Goal: Communication & Community: Connect with others

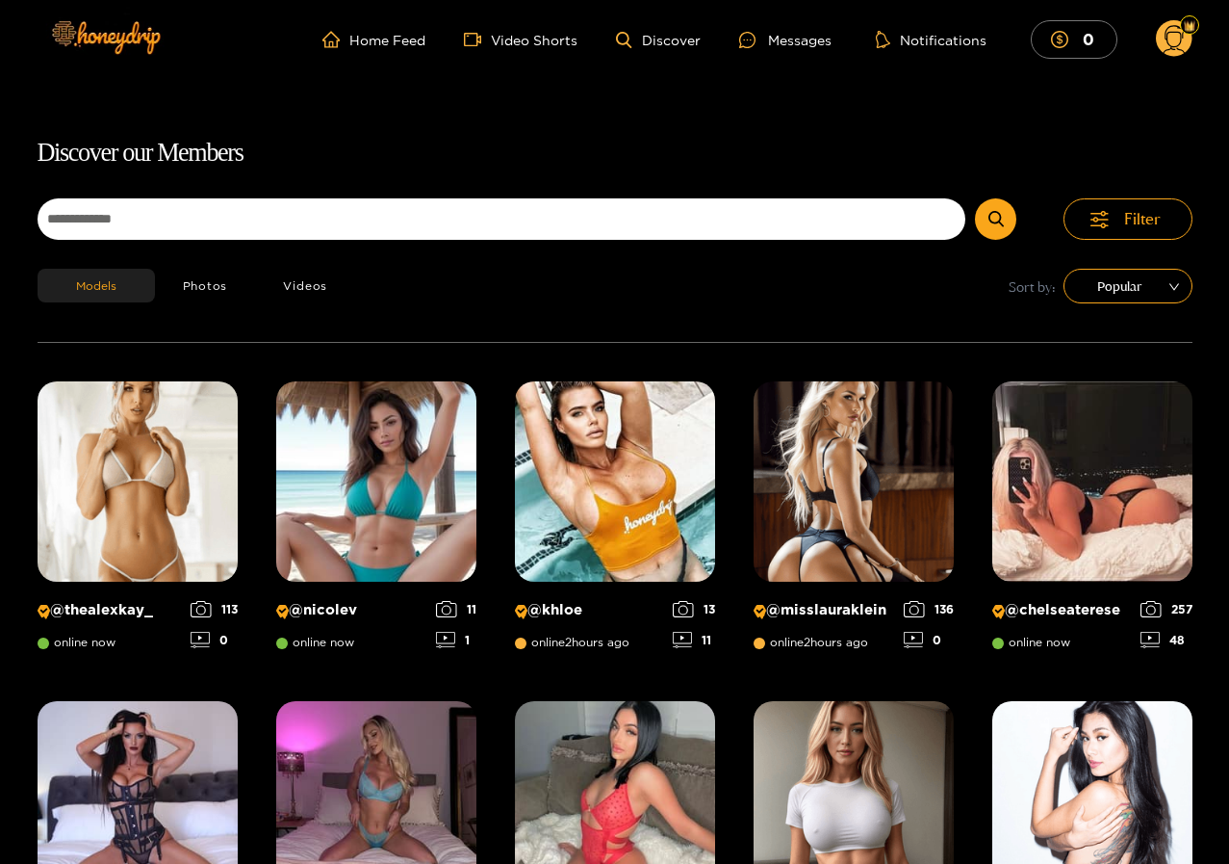
scroll to position [123, 0]
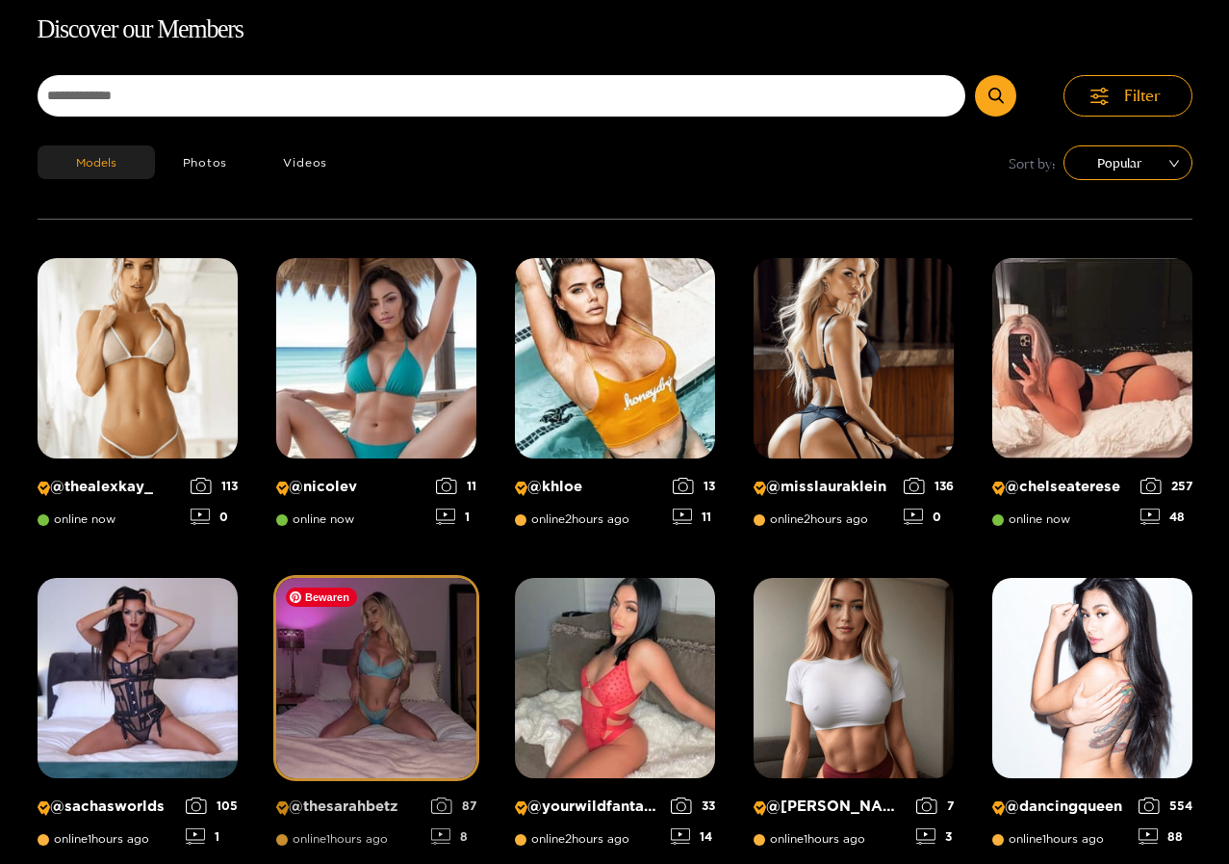
click at [394, 732] on img at bounding box center [376, 678] width 200 height 200
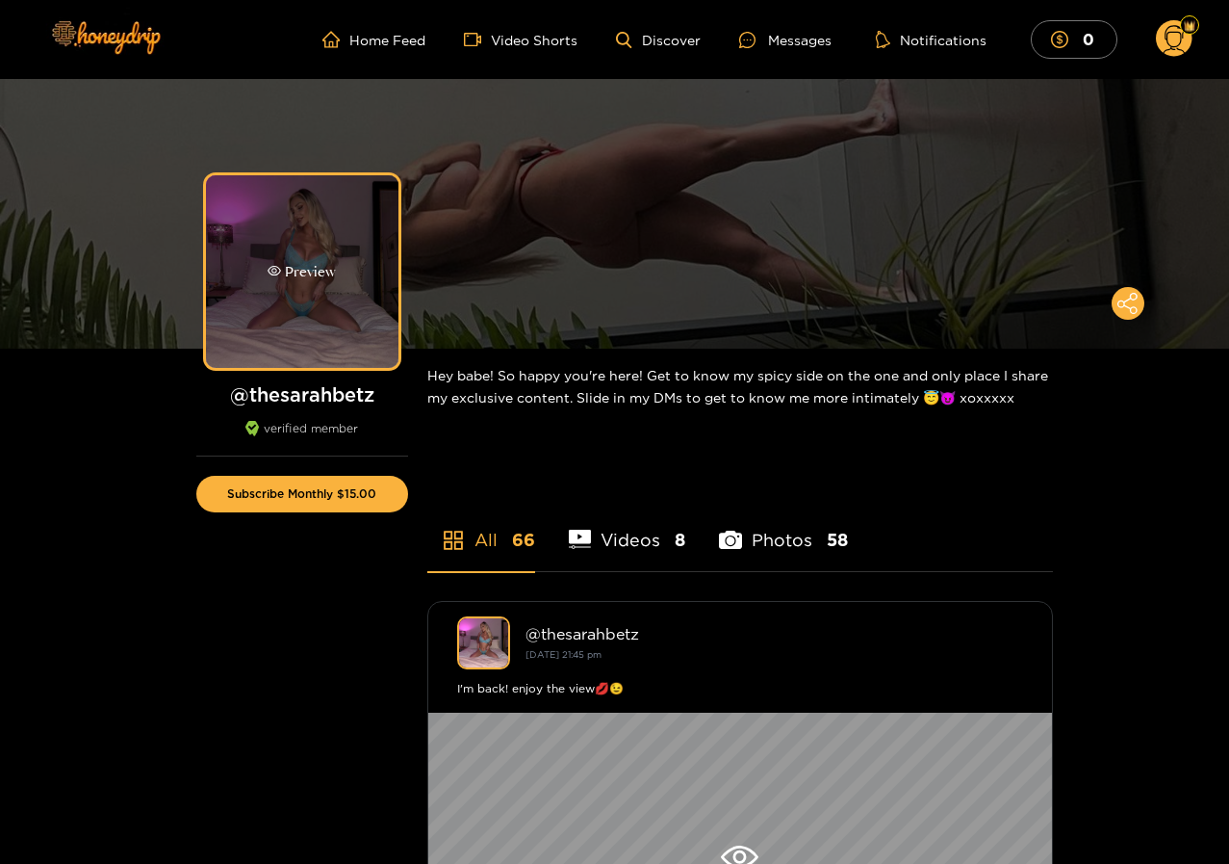
click at [323, 308] on div "Preview" at bounding box center [302, 271] width 193 height 193
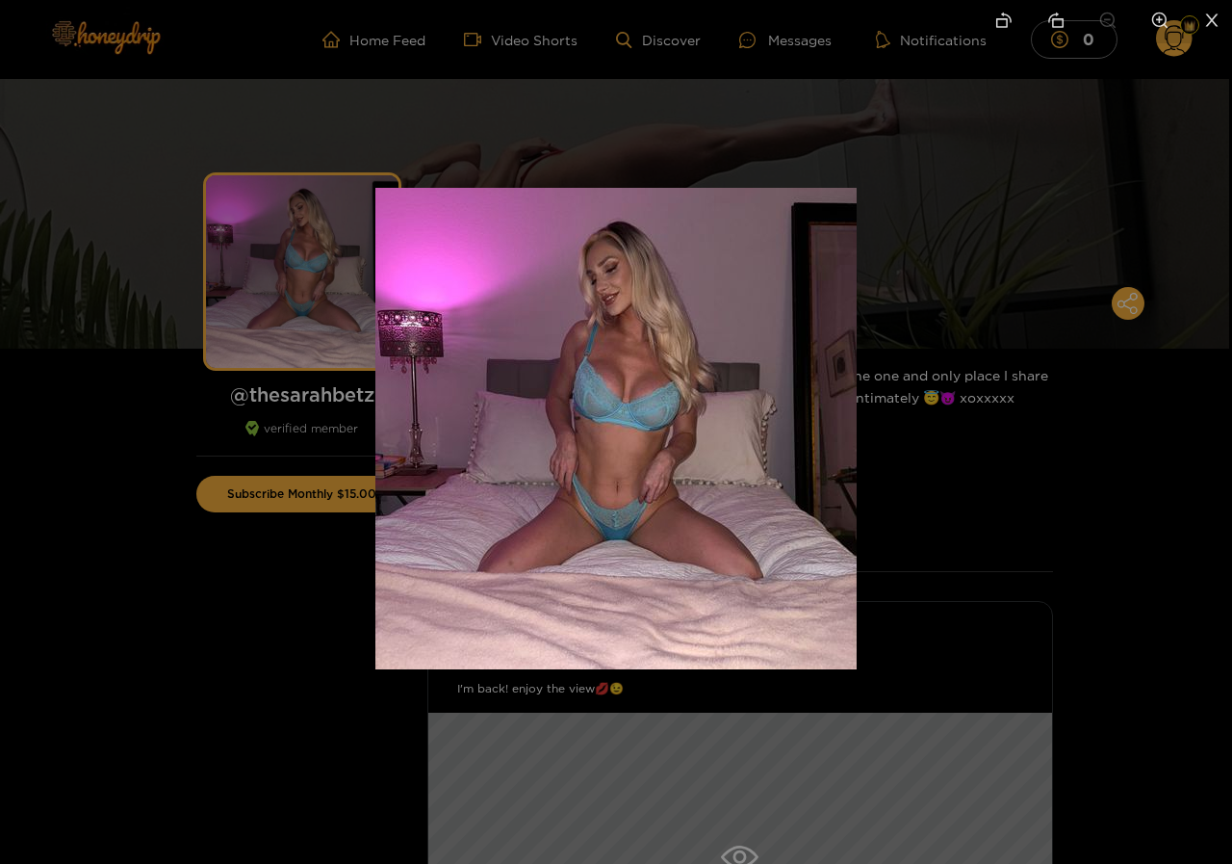
click at [935, 184] on div at bounding box center [616, 432] width 1232 height 864
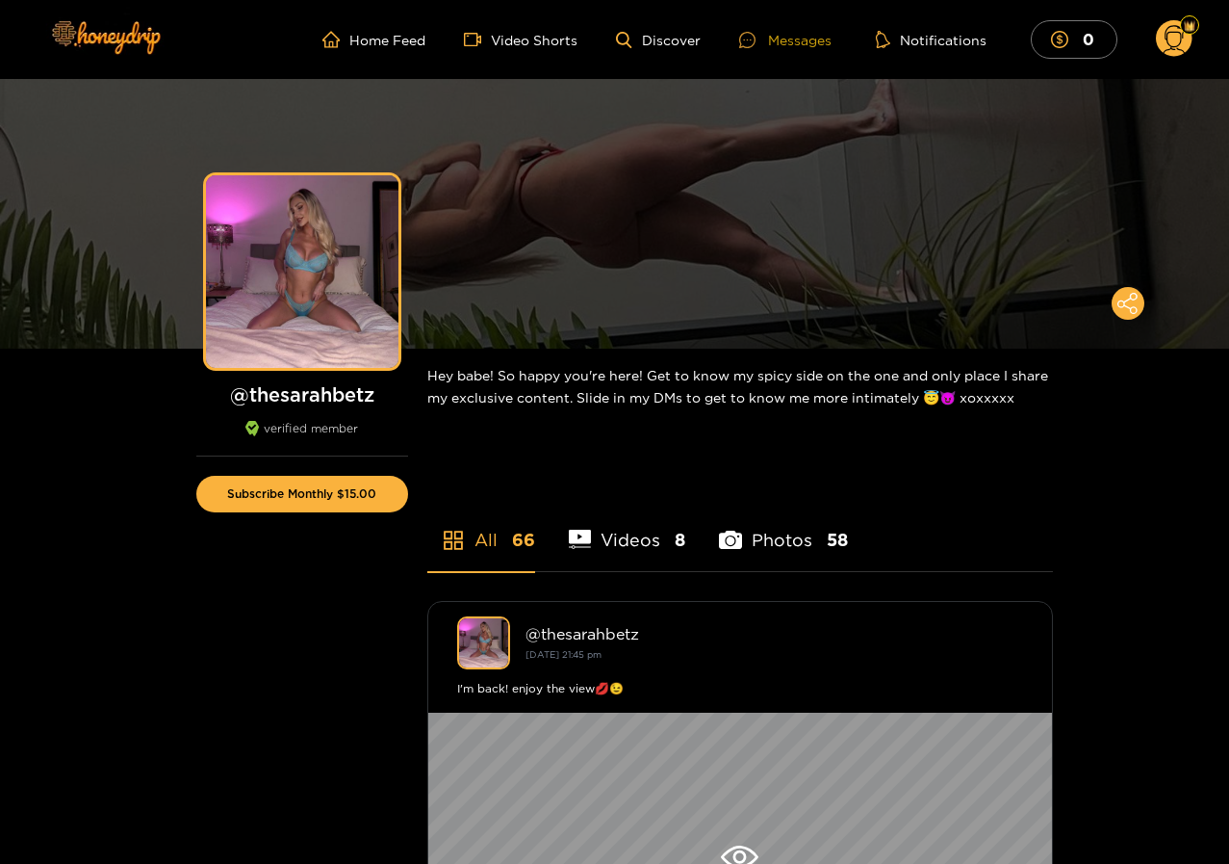
click at [789, 36] on div "Messages" at bounding box center [785, 40] width 92 height 22
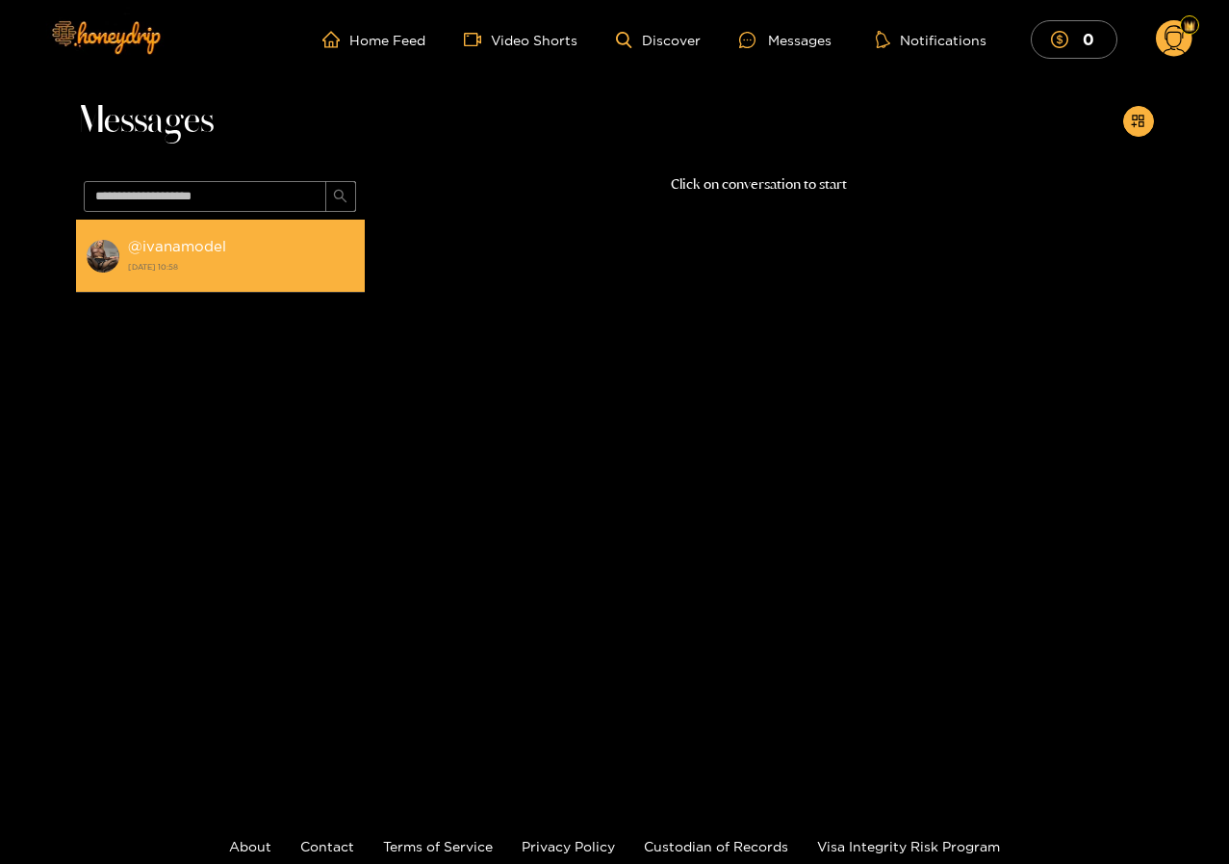
click at [206, 257] on div "@ ivanamodel [DATE] 10:58" at bounding box center [241, 255] width 227 height 43
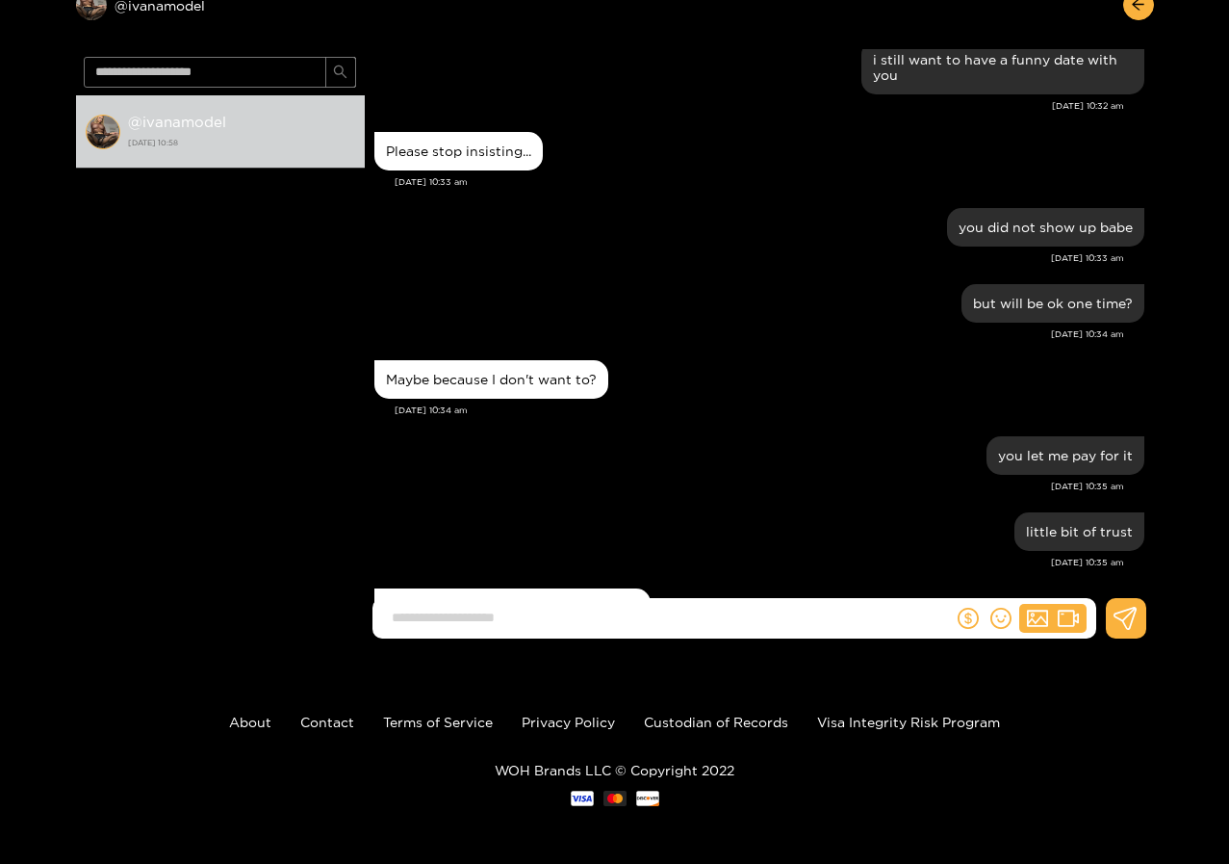
scroll to position [1552, 0]
